Goal: Information Seeking & Learning: Learn about a topic

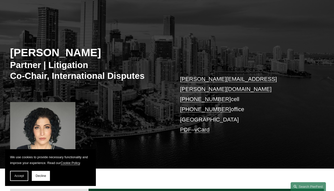
scroll to position [42, 0]
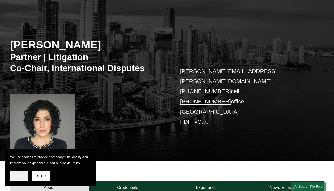
click at [21, 176] on span "Accept" at bounding box center [19, 176] width 10 height 4
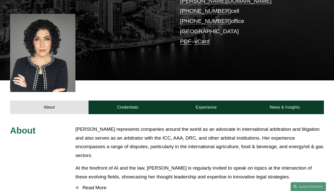
scroll to position [124, 0]
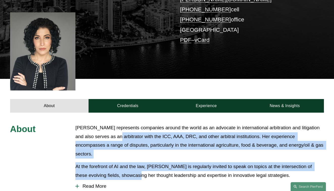
drag, startPoint x: 113, startPoint y: 124, endPoint x: 123, endPoint y: 157, distance: 34.8
click at [123, 157] on div "[PERSON_NAME] represents companies around the world as an advocate in internati…" at bounding box center [199, 151] width 248 height 56
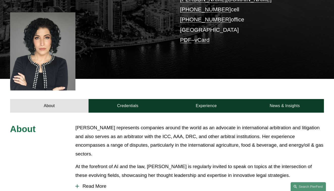
click at [144, 162] on p "At the forefront of AI and the law, [PERSON_NAME] is regularly invited to speak…" at bounding box center [199, 170] width 248 height 17
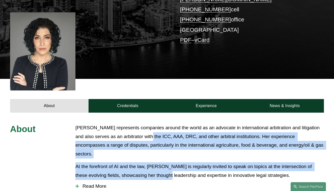
drag, startPoint x: 154, startPoint y: 156, endPoint x: 145, endPoint y: 123, distance: 33.9
click at [145, 123] on div "[PERSON_NAME] represents companies around the world as an advocate in internati…" at bounding box center [199, 151] width 248 height 56
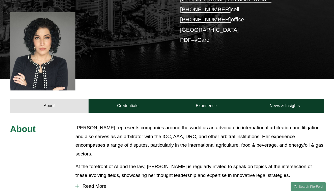
click at [130, 126] on p "[PERSON_NAME] represents companies around the world as an advocate in internati…" at bounding box center [199, 140] width 248 height 35
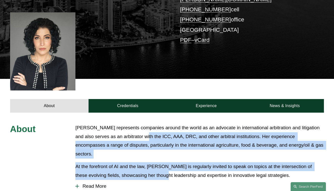
drag, startPoint x: 149, startPoint y: 152, endPoint x: 141, endPoint y: 122, distance: 31.6
click at [141, 123] on div "[PERSON_NAME] represents companies around the world as an advocate in internati…" at bounding box center [199, 151] width 248 height 56
click at [144, 133] on p "[PERSON_NAME] represents companies around the world as an advocate in internati…" at bounding box center [199, 140] width 248 height 35
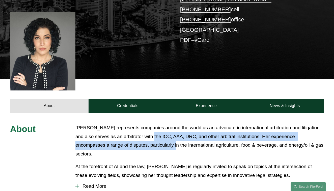
drag, startPoint x: 153, startPoint y: 137, endPoint x: 146, endPoint y: 124, distance: 14.7
click at [146, 124] on p "[PERSON_NAME] represents companies around the world as an advocate in internati…" at bounding box center [199, 140] width 248 height 35
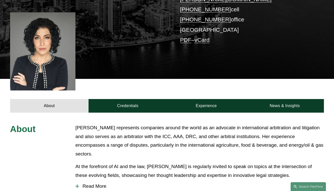
click at [126, 127] on p "[PERSON_NAME] represents companies around the world as an advocate in internati…" at bounding box center [199, 140] width 248 height 35
